Goal: Check status: Check status

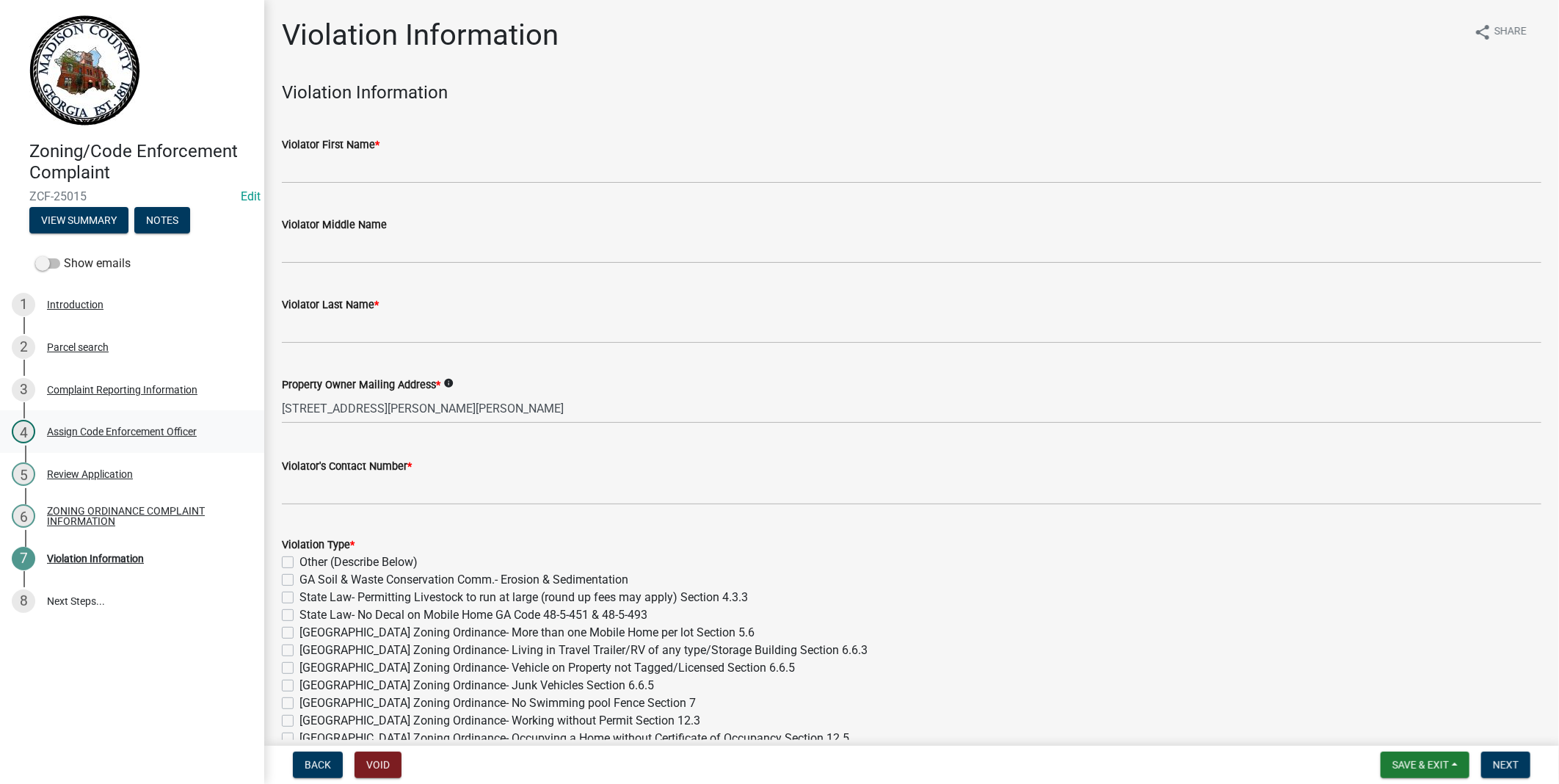
click at [120, 435] on div "Assign Code Enforcement Officer" at bounding box center [122, 431] width 150 height 10
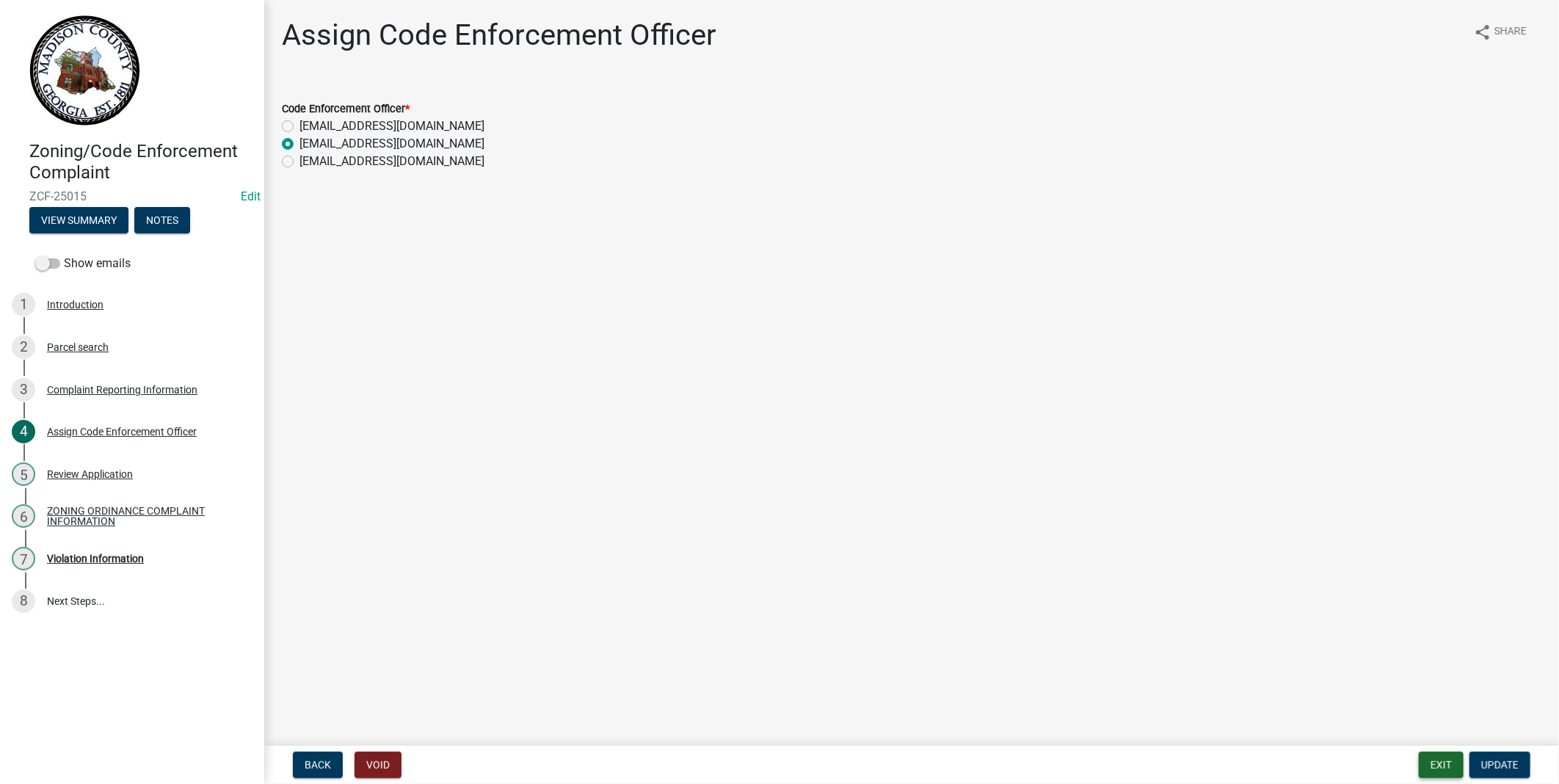
drag, startPoint x: 1450, startPoint y: 763, endPoint x: 1391, endPoint y: 640, distance: 136.4
click at [1370, 644] on wm-app "Zoning/Code Enforcement Complaint ZCF-25015 Edit View Summary Notes Show emails…" at bounding box center [779, 392] width 1559 height 784
click at [77, 477] on div "Review Application" at bounding box center [90, 474] width 86 height 10
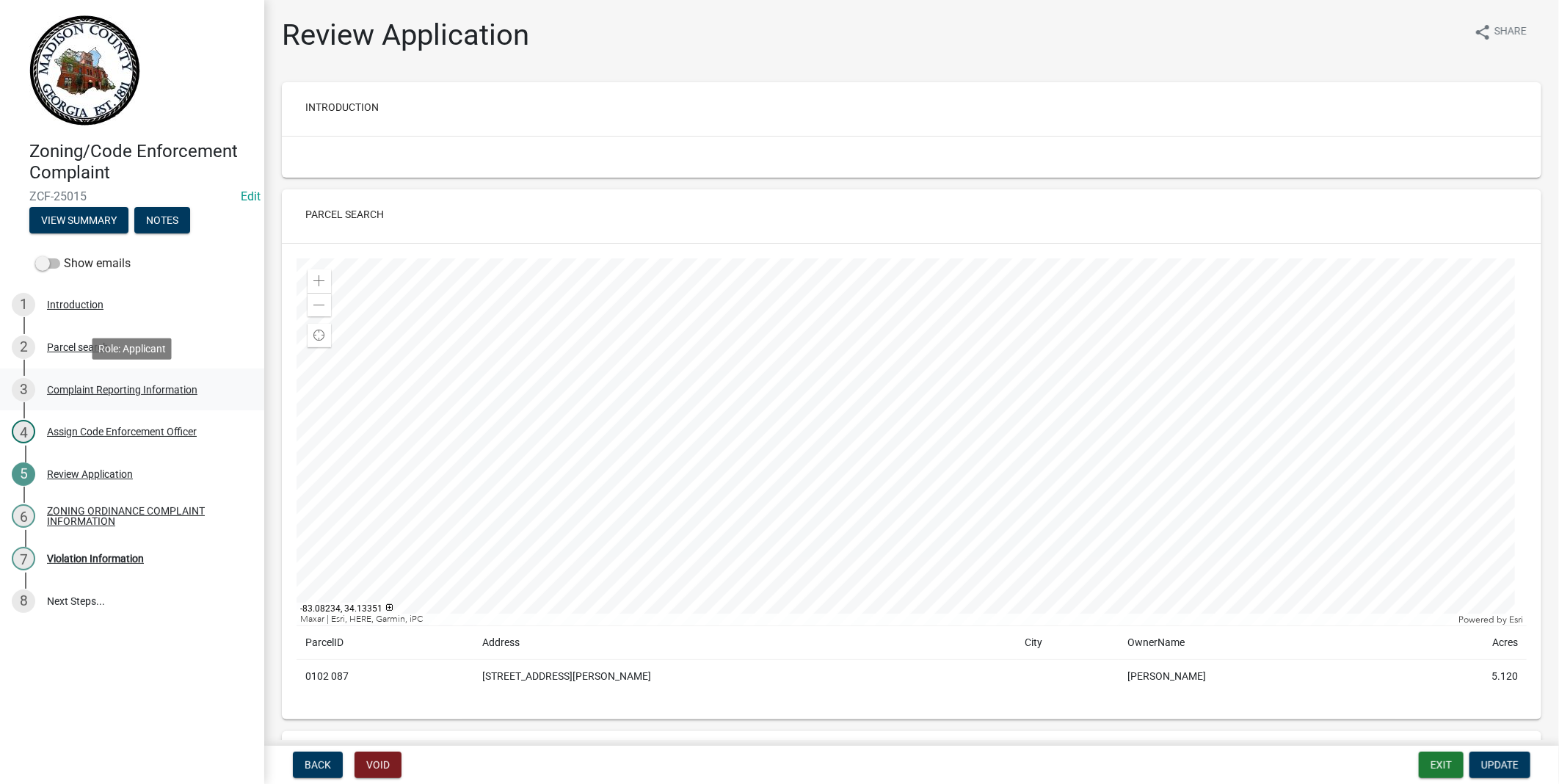
click at [126, 388] on div "Complaint Reporting Information" at bounding box center [122, 390] width 151 height 10
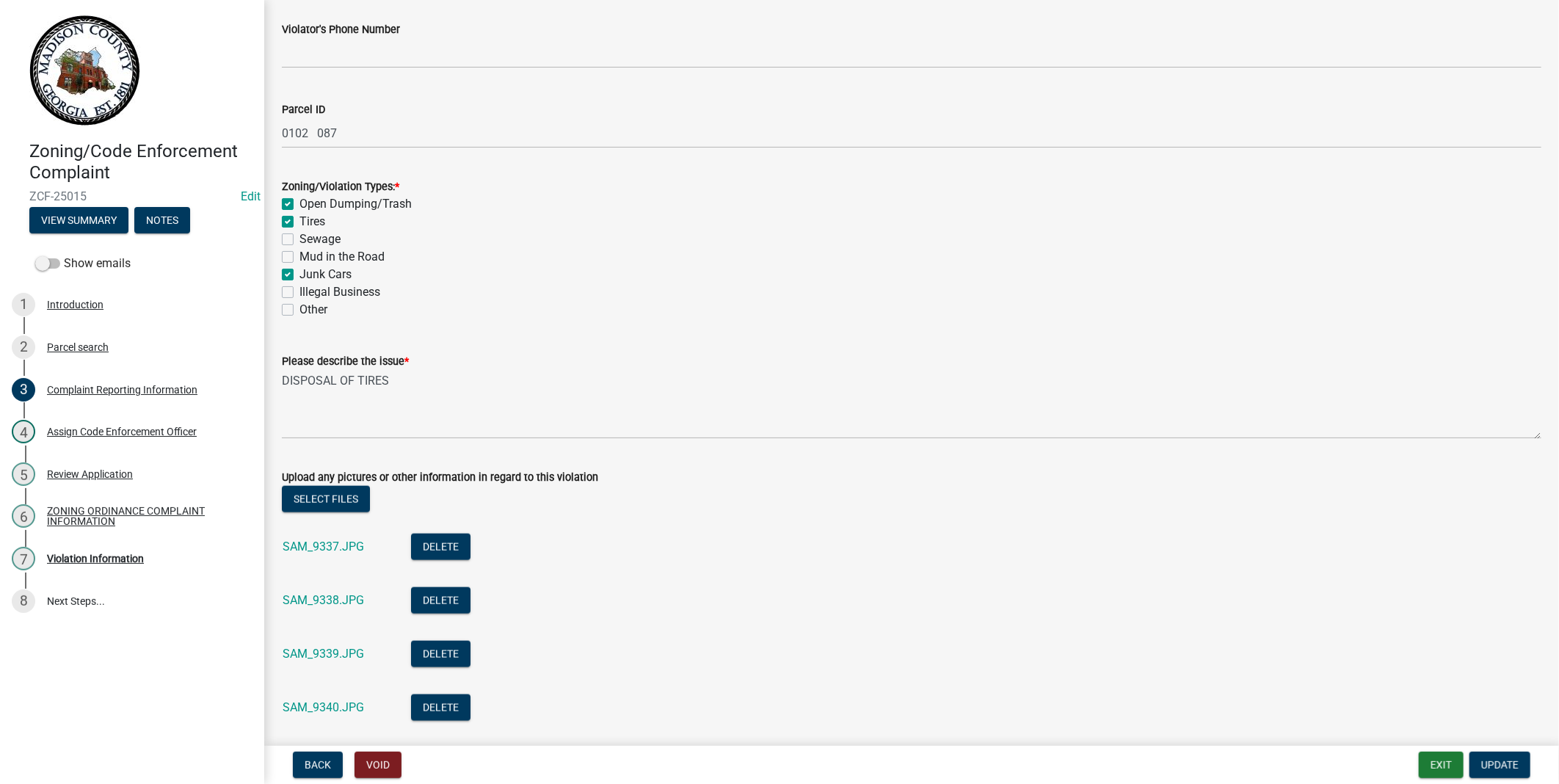
scroll to position [1141, 0]
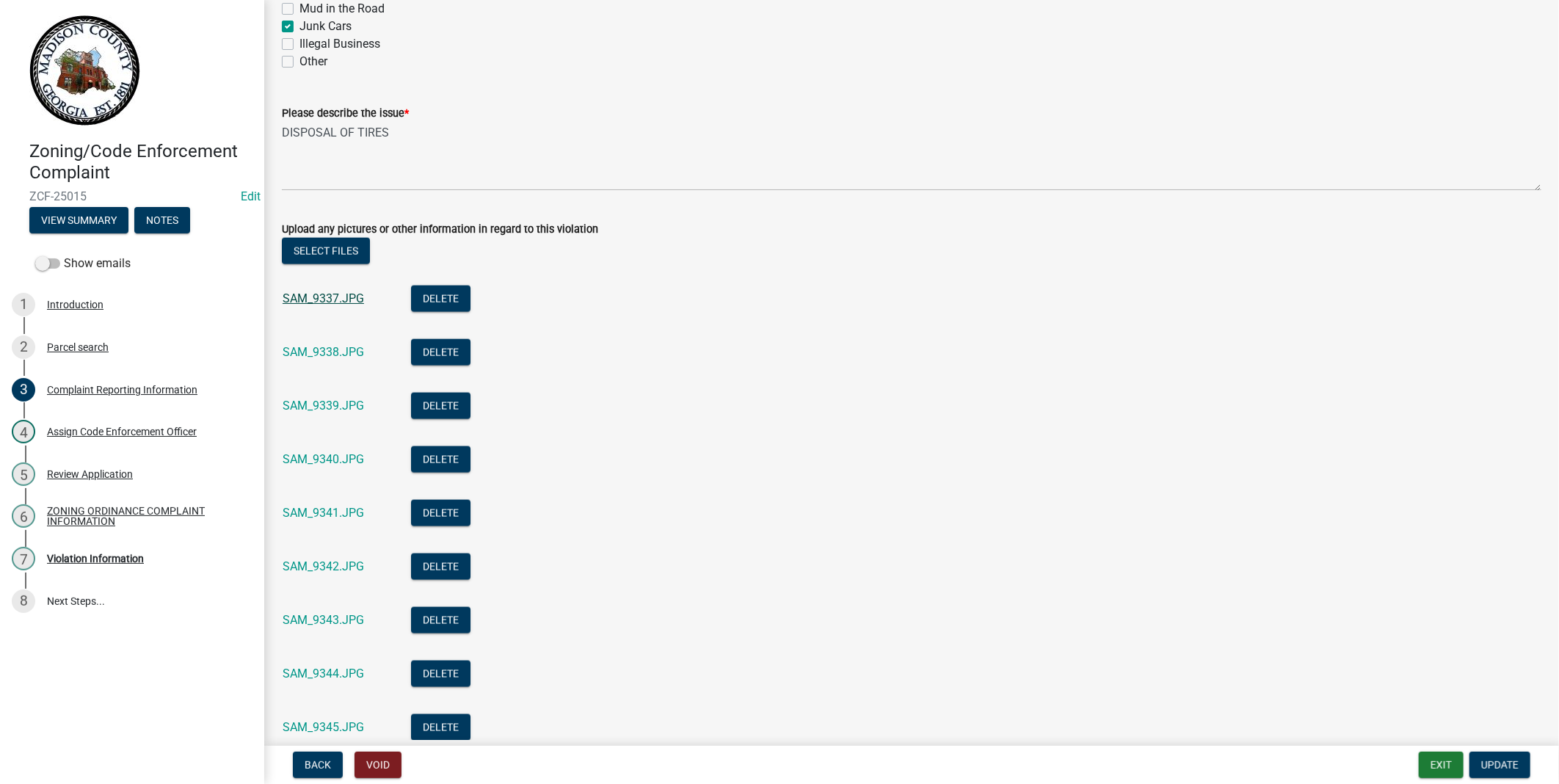
click at [312, 299] on link "SAM_9337.JPG" at bounding box center [324, 298] width 82 height 14
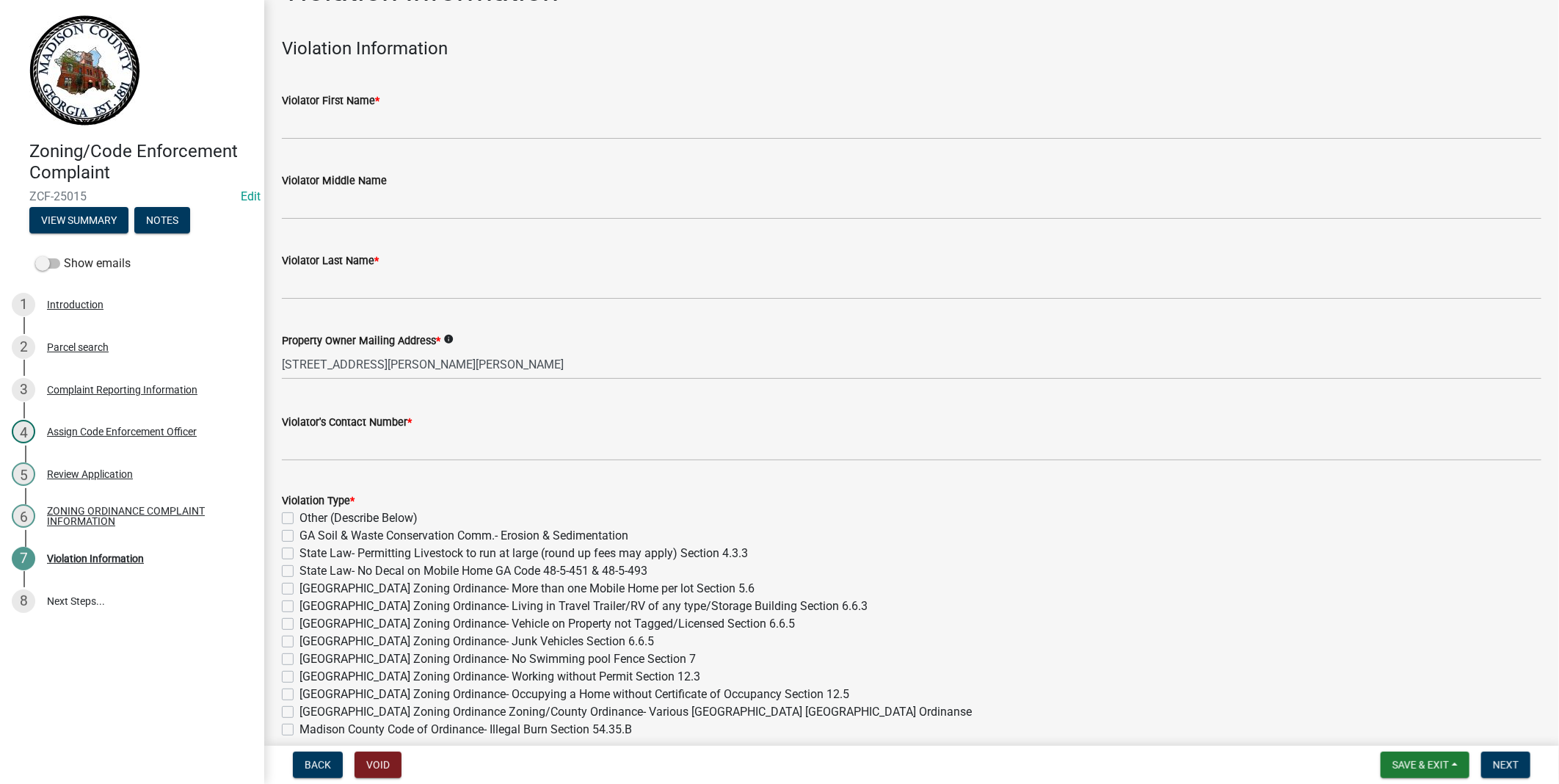
scroll to position [82, 0]
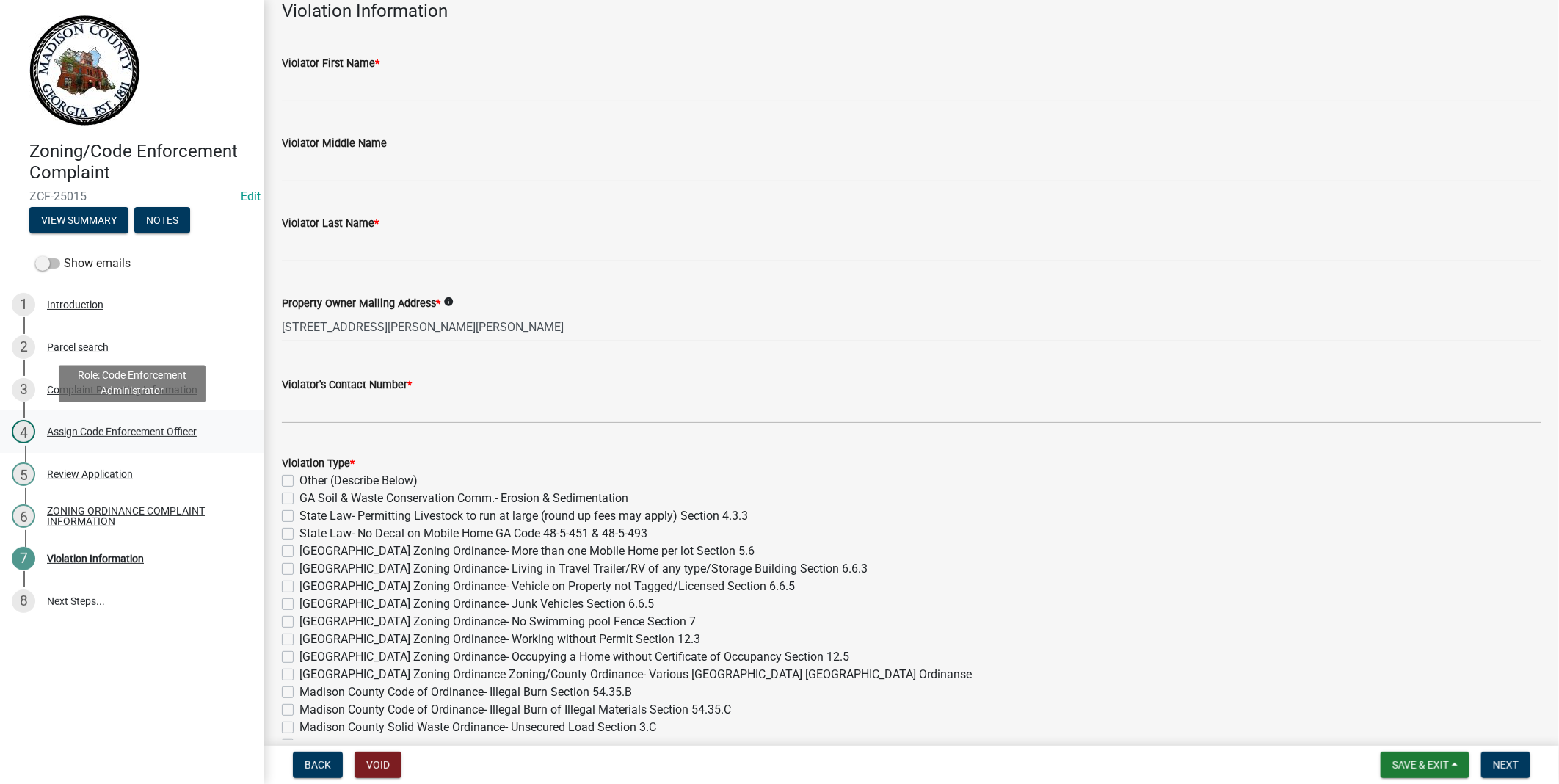
click at [79, 434] on div "Assign Code Enforcement Officer" at bounding box center [122, 431] width 150 height 10
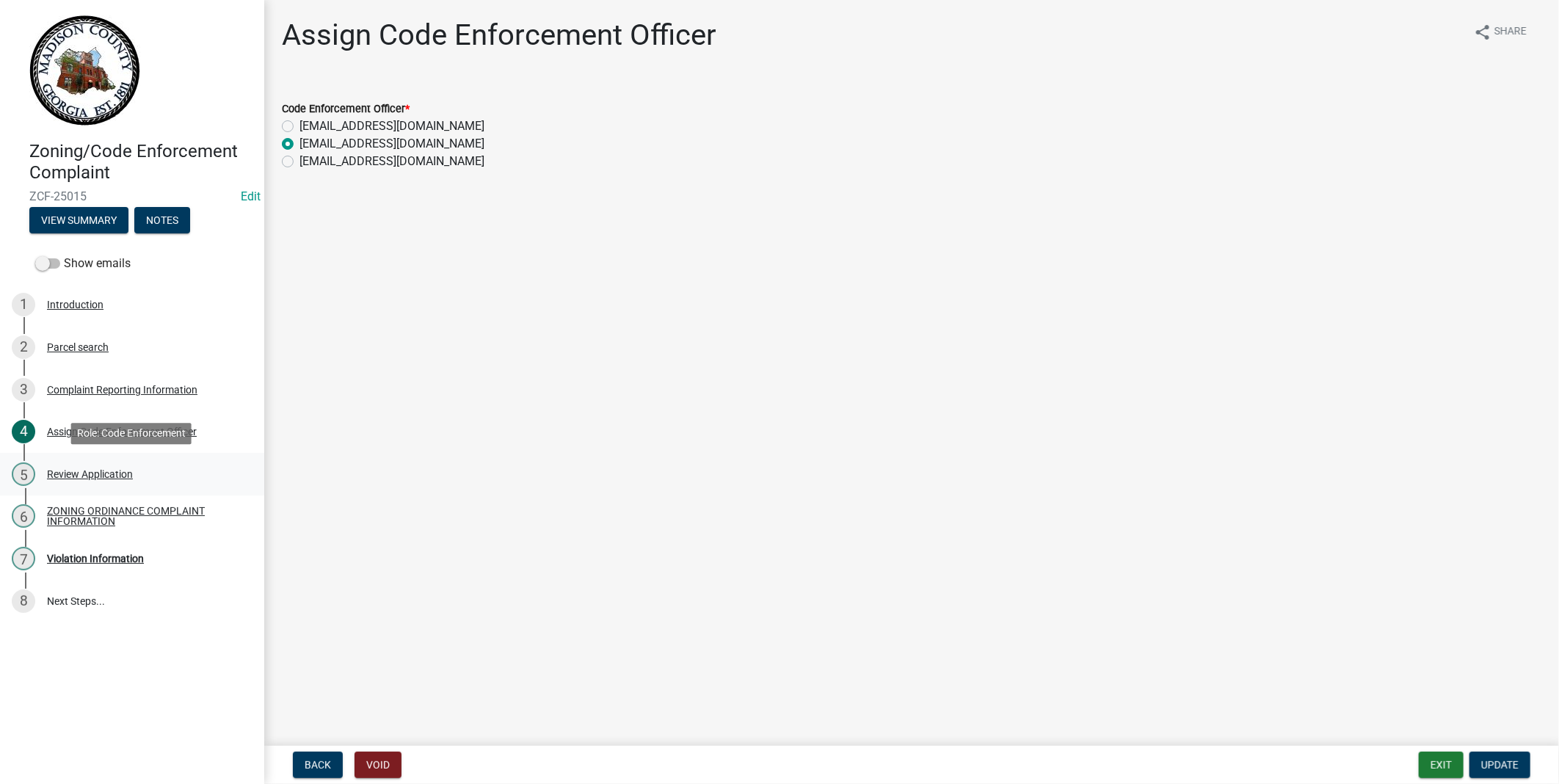
click at [83, 475] on div "Review Application" at bounding box center [90, 474] width 86 height 10
